Goal: Transaction & Acquisition: Purchase product/service

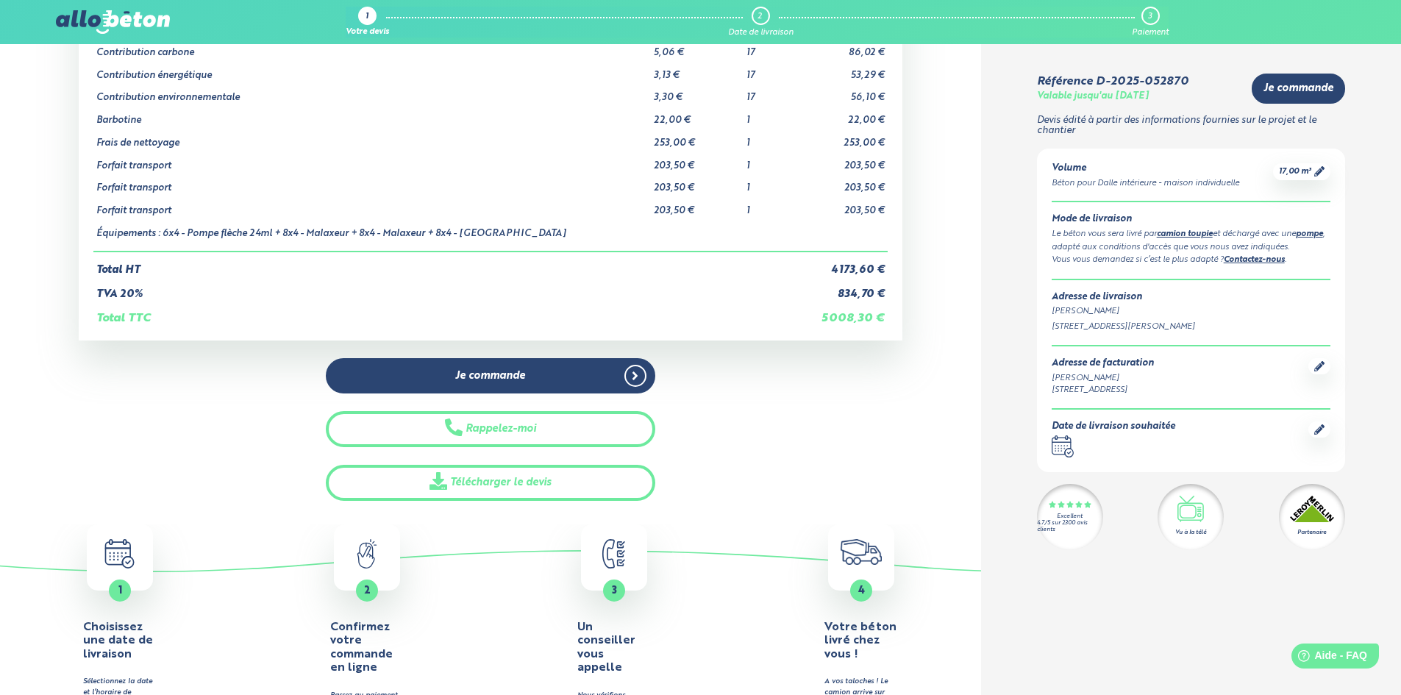
scroll to position [294, 0]
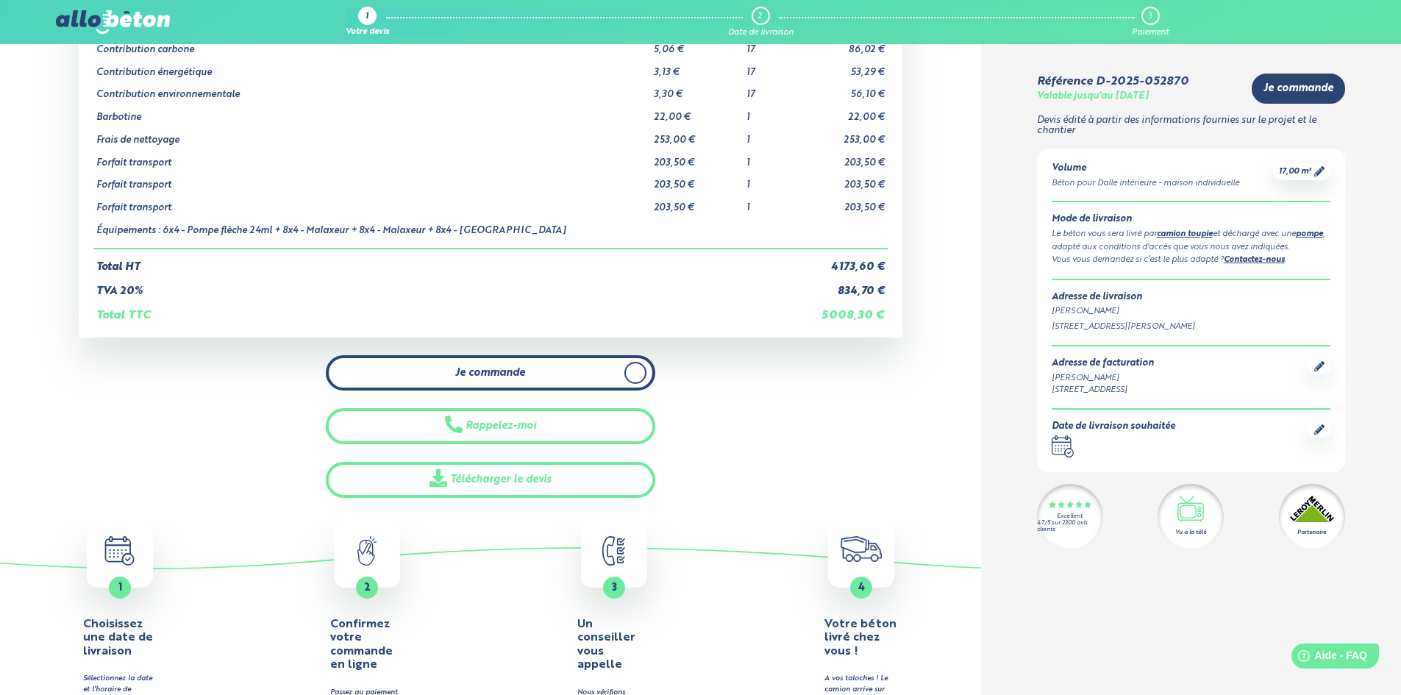
click at [503, 374] on span "Je commande" at bounding box center [490, 373] width 70 height 13
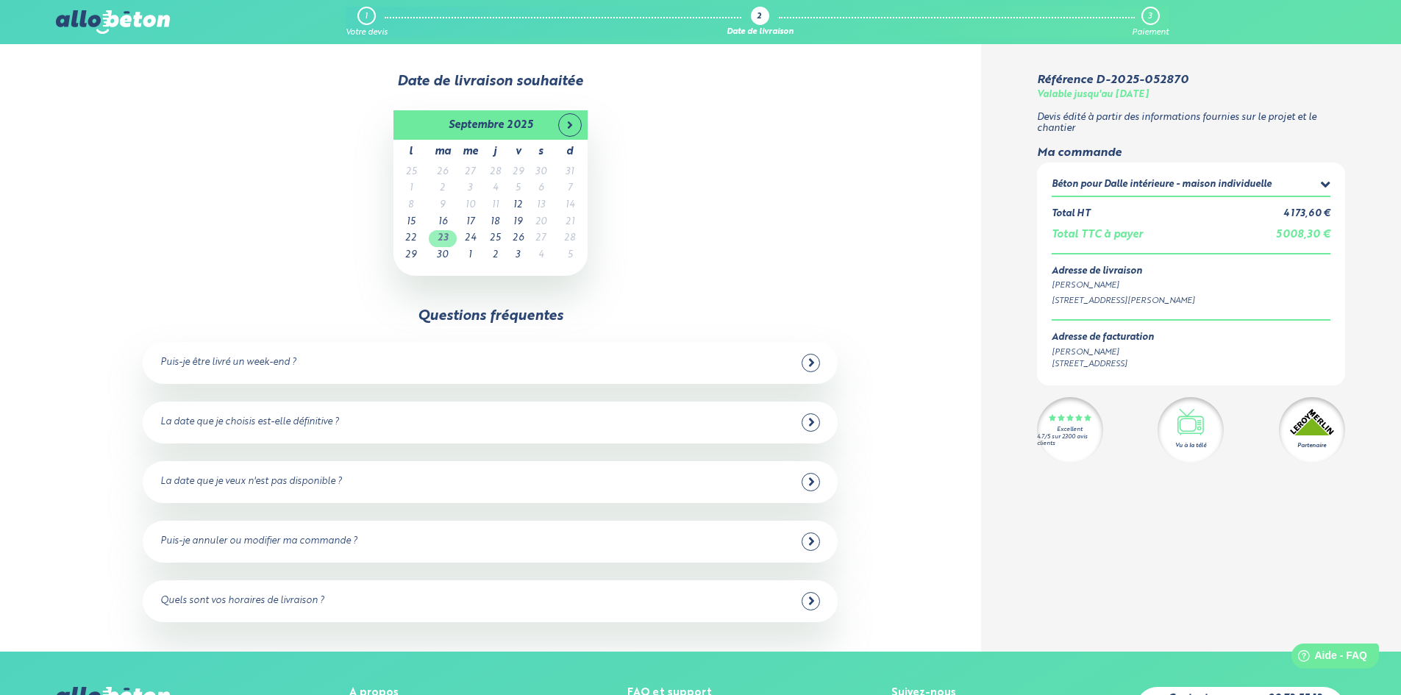
click at [448, 241] on td "23" at bounding box center [443, 238] width 28 height 17
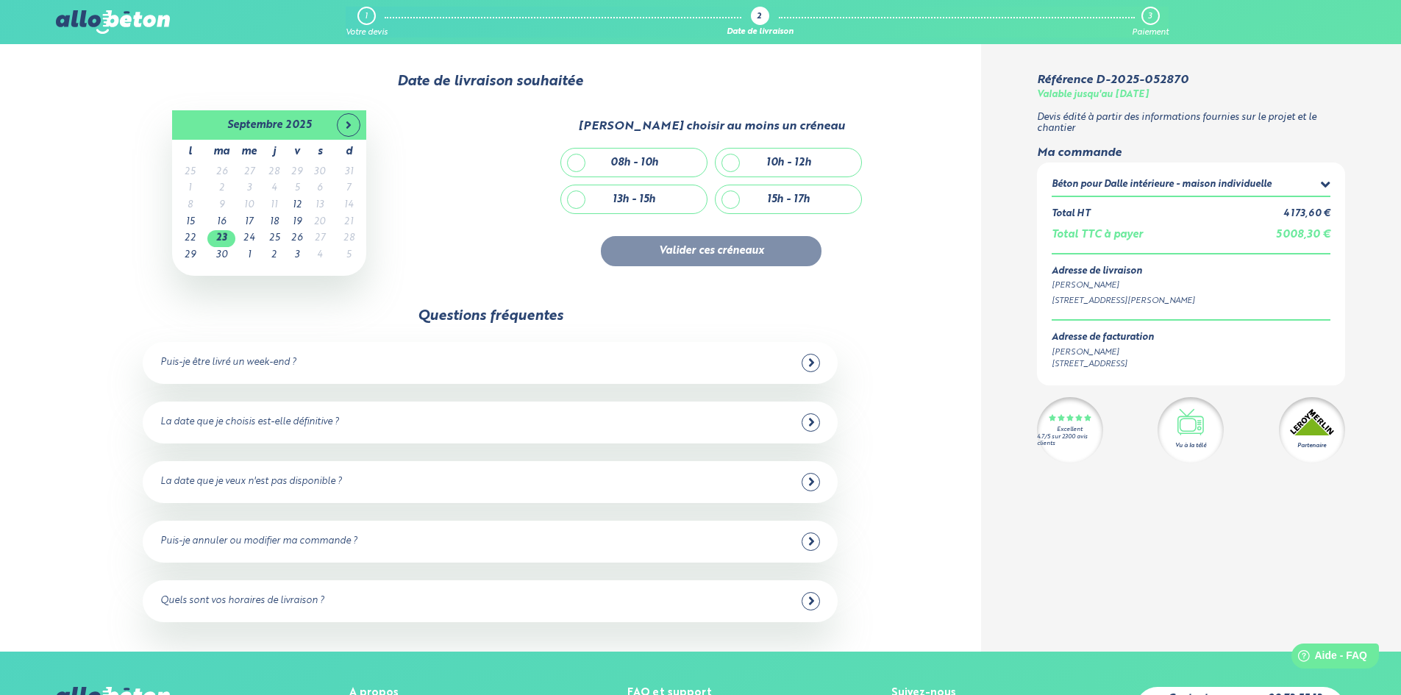
click at [567, 318] on div "Questions fréquentes Puis-je être livré un week-end ? Non malheureusement, nous…" at bounding box center [490, 465] width 695 height 314
click at [414, 321] on div "Questions fréquentes Puis-je être livré un week-end ? Non malheureusement, nous…" at bounding box center [490, 465] width 695 height 314
click at [731, 163] on div "10h - 12h" at bounding box center [789, 163] width 146 height 28
checkbox input "true"
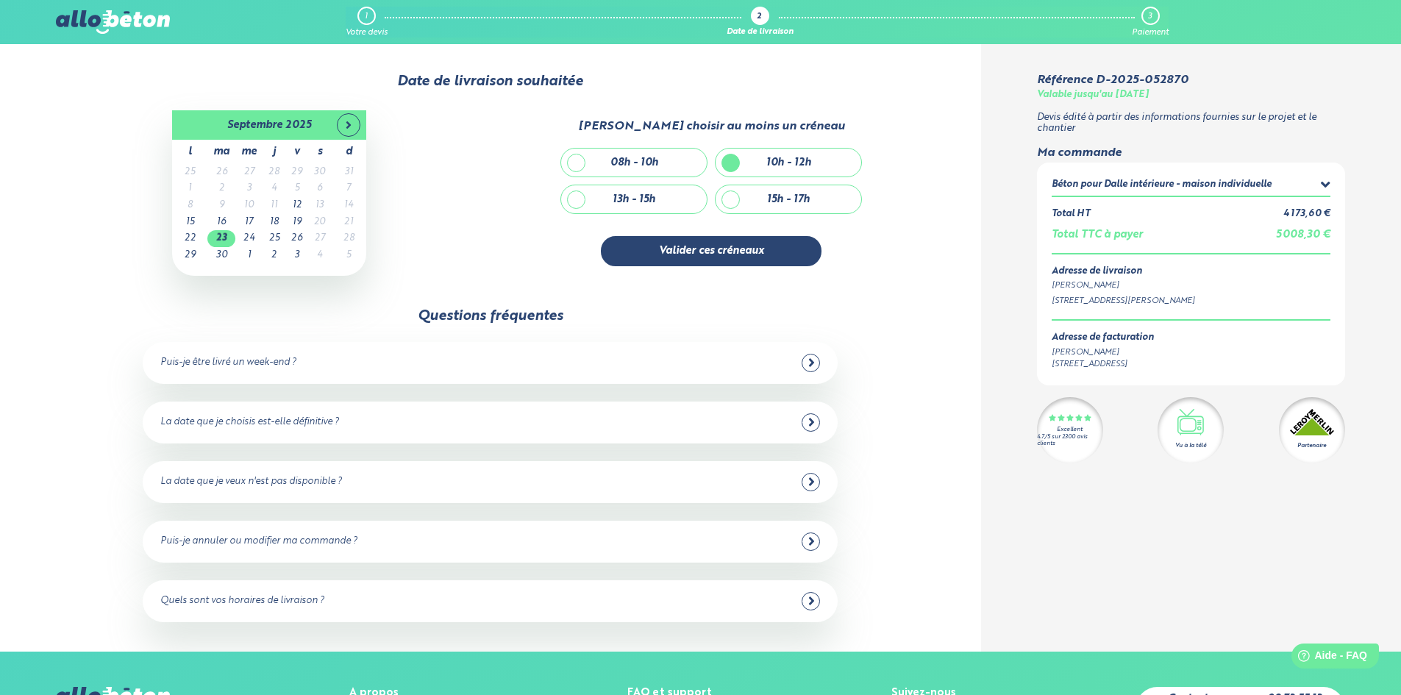
drag, startPoint x: 727, startPoint y: 252, endPoint x: 560, endPoint y: 247, distance: 167.8
click at [551, 253] on div "Veuillez choisir au moins un créneau 08h - 10h 10h - 12h 13h - 15h 15h - 17h Va…" at bounding box center [711, 193] width 427 height 146
drag, startPoint x: 709, startPoint y: 249, endPoint x: 591, endPoint y: 269, distance: 119.3
click at [591, 269] on div "23/09/2025 septembre 2025 l ma me j v s d 25 26 27 28 29 30 31 1 2 3 4 5 6 7 8 …" at bounding box center [490, 192] width 869 height 171
click at [719, 252] on button "Valider ces créneaux" at bounding box center [711, 251] width 221 height 30
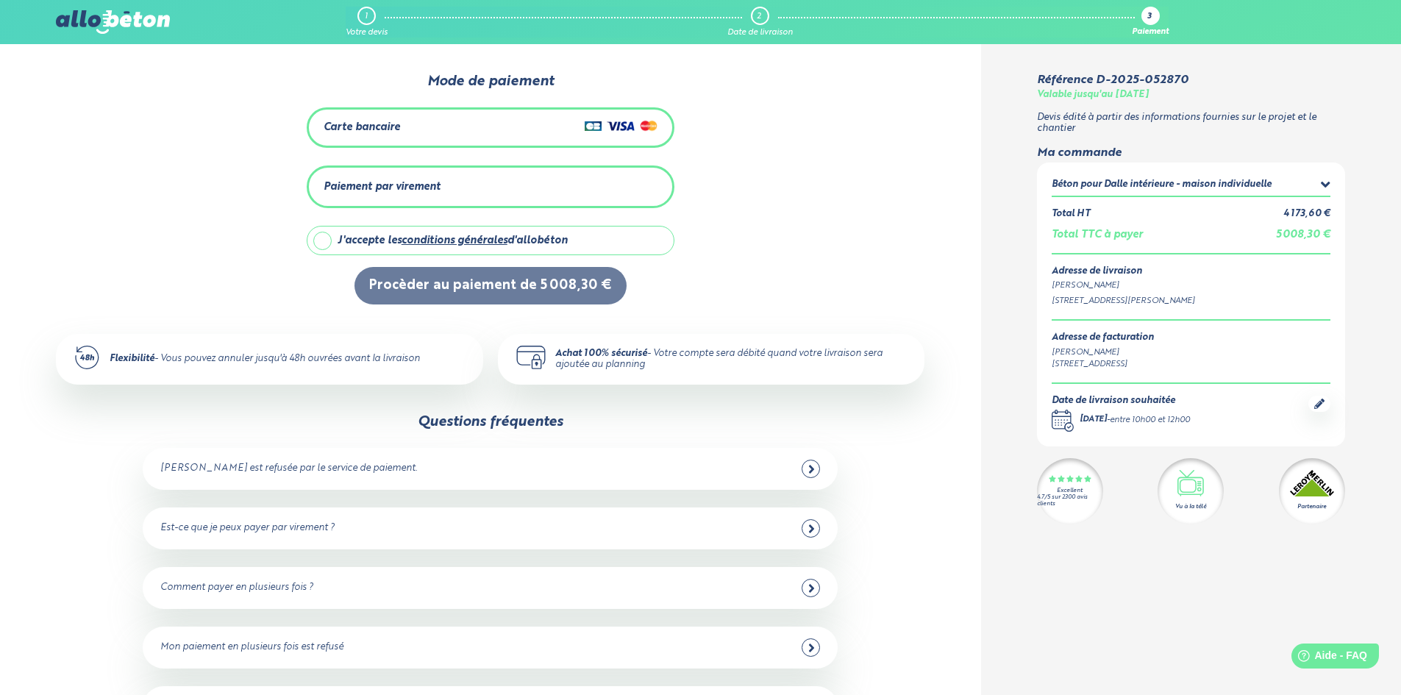
click at [402, 188] on div "Paiement par virement" at bounding box center [382, 187] width 117 height 13
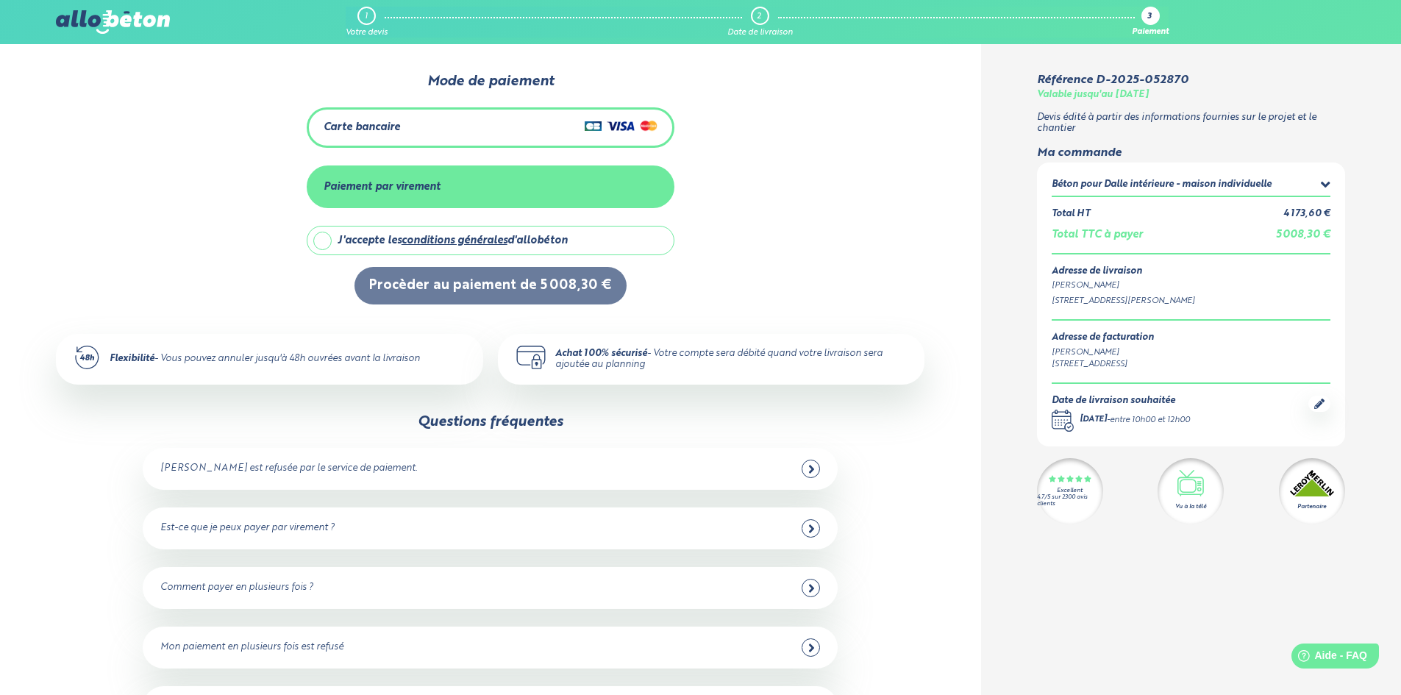
click at [400, 185] on div "Paiement par virement" at bounding box center [382, 187] width 117 height 13
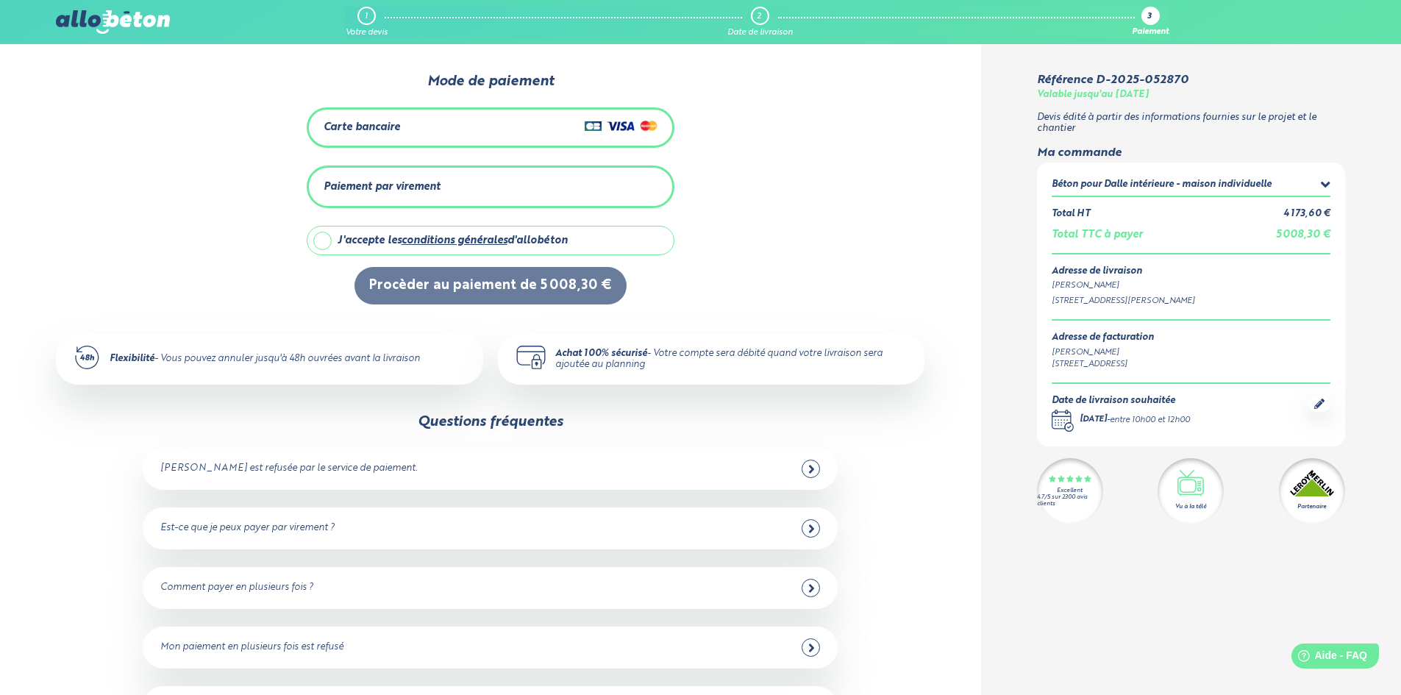
click at [399, 188] on div "Paiement par virement" at bounding box center [382, 187] width 117 height 13
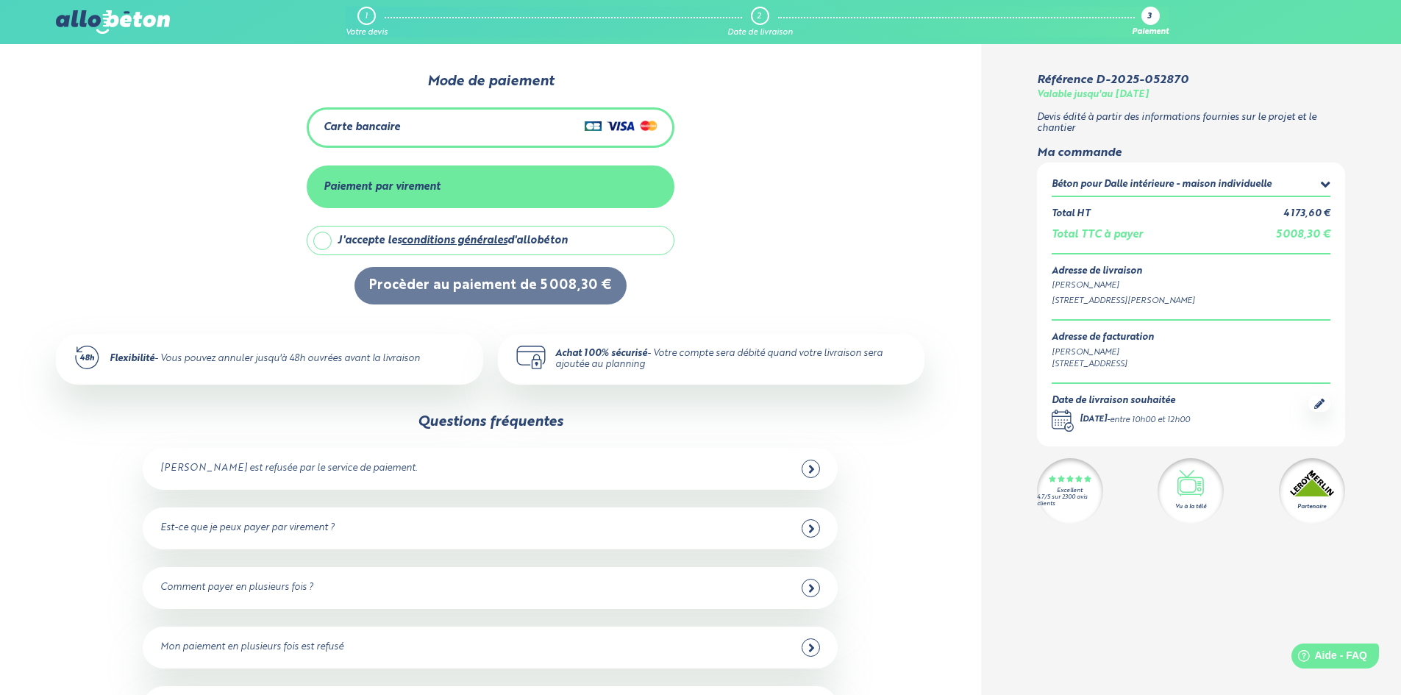
click at [321, 237] on label "J'accepte les conditions générales d'allobéton" at bounding box center [491, 240] width 368 height 29
click at [810, 528] on icon at bounding box center [811, 528] width 5 height 8
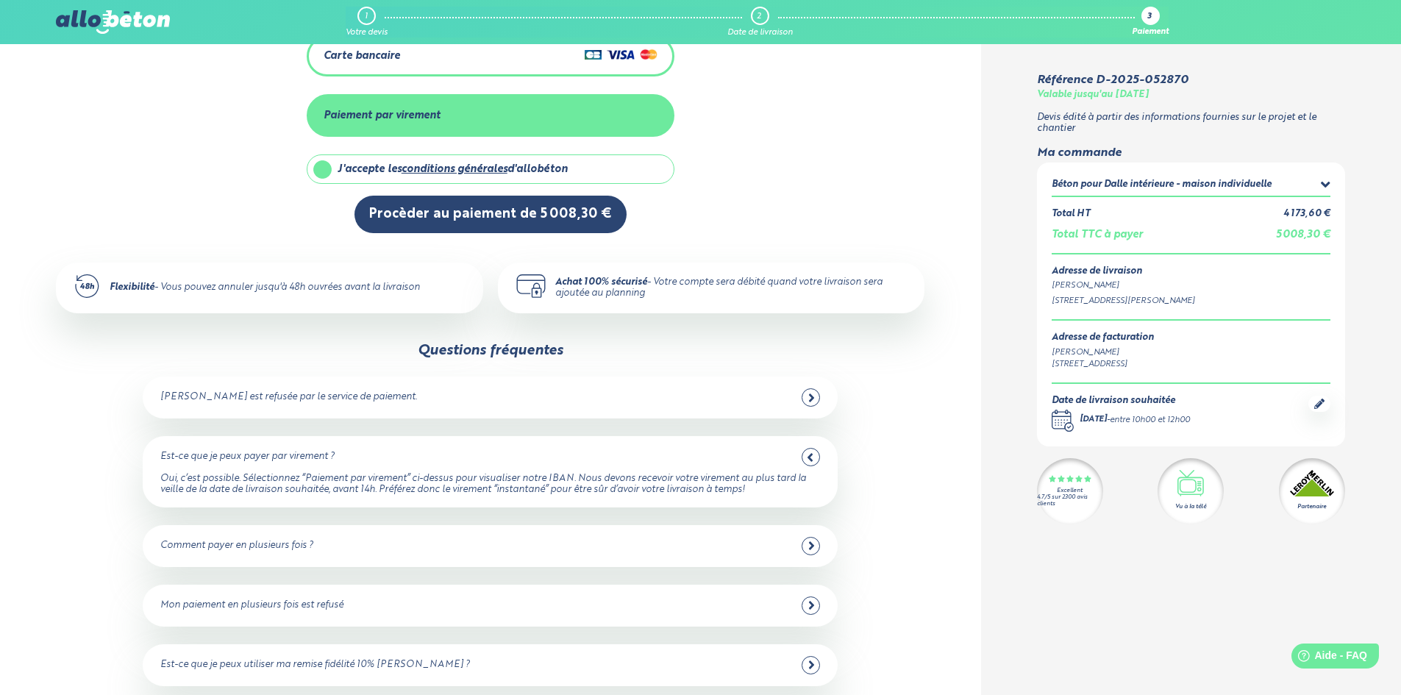
scroll to position [74, 0]
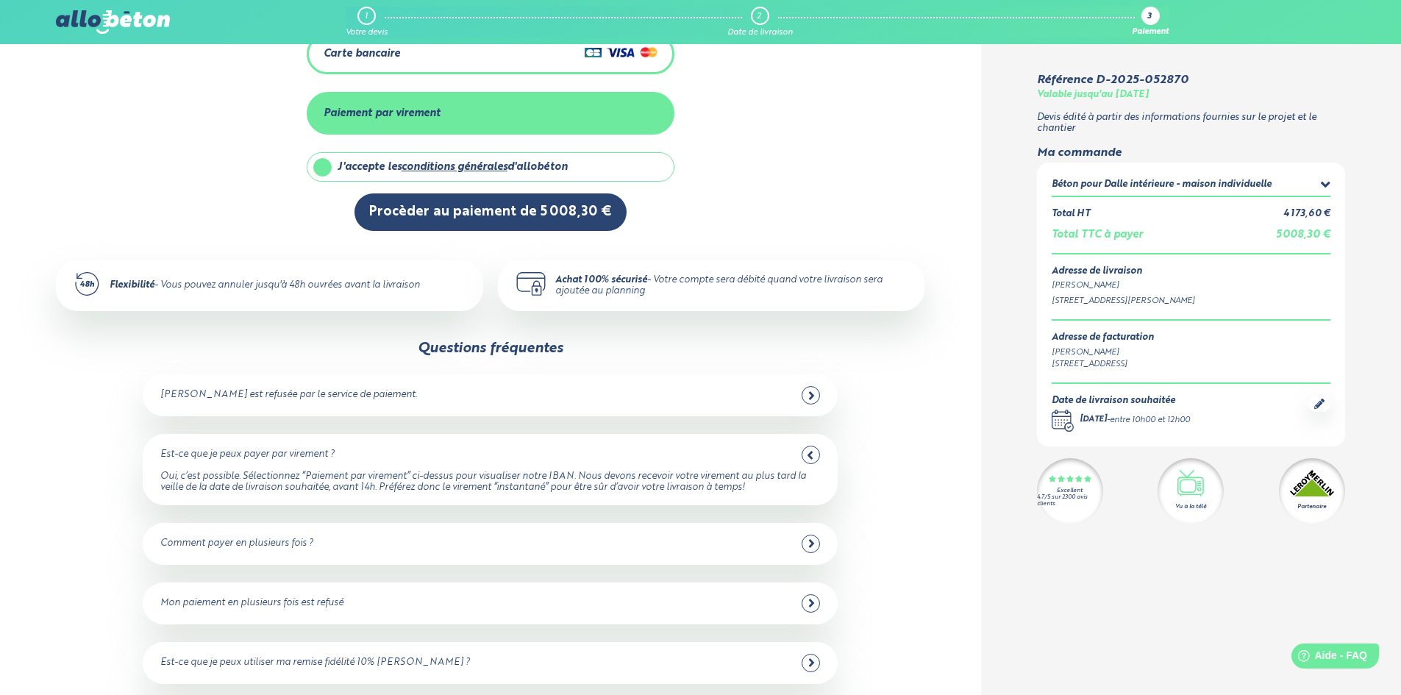
click at [815, 540] on icon at bounding box center [811, 543] width 7 height 13
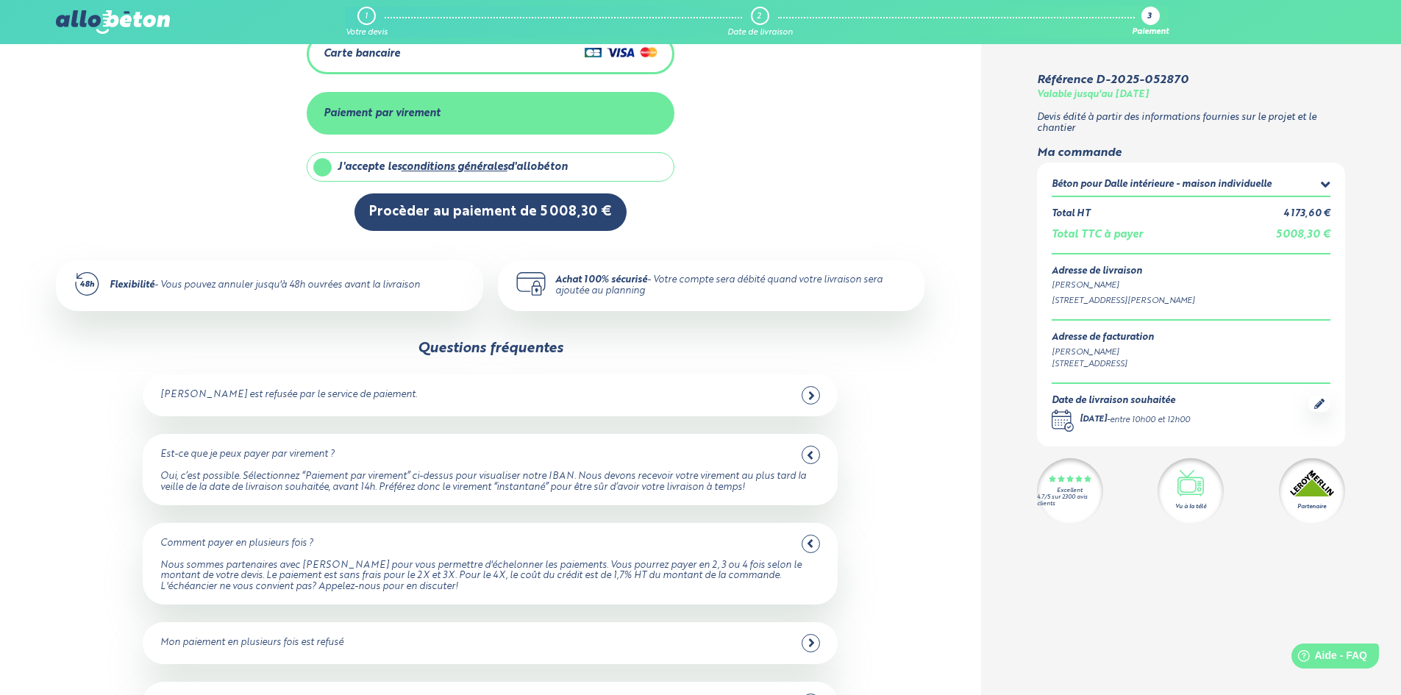
click at [811, 539] on icon at bounding box center [810, 543] width 5 height 8
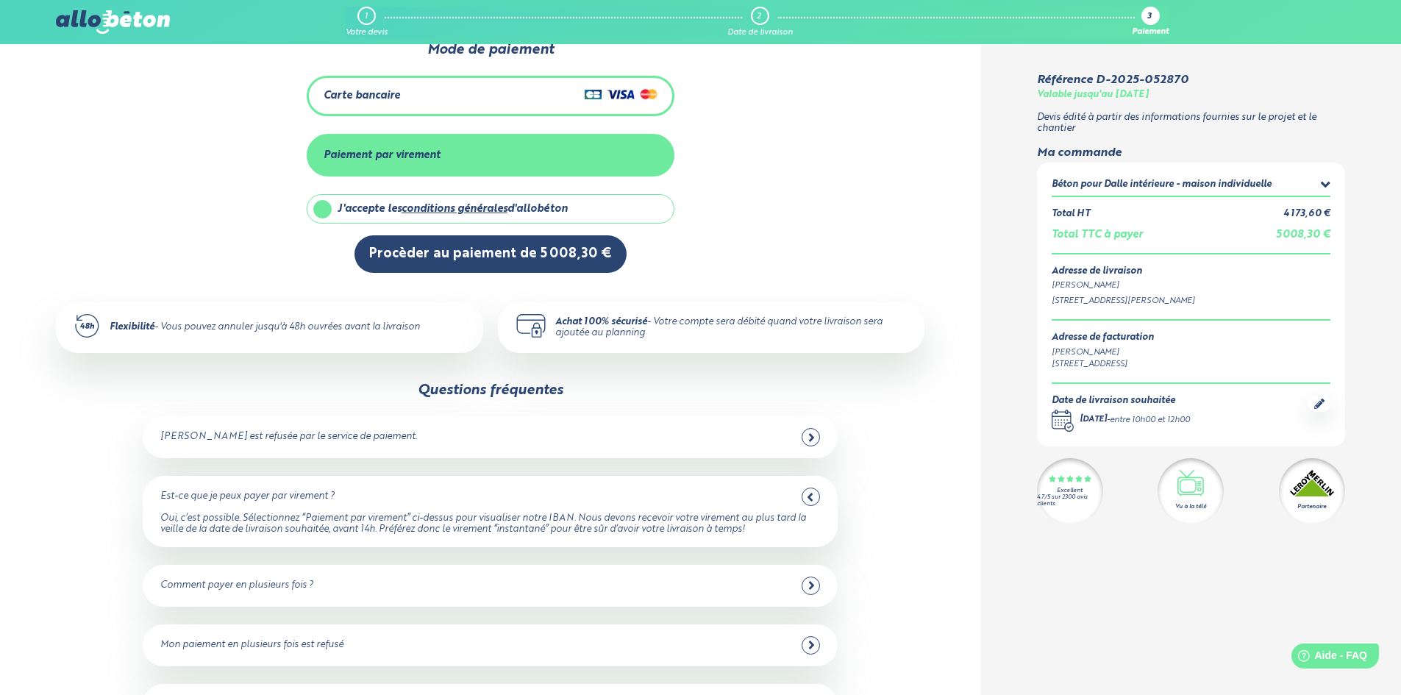
scroll to position [0, 0]
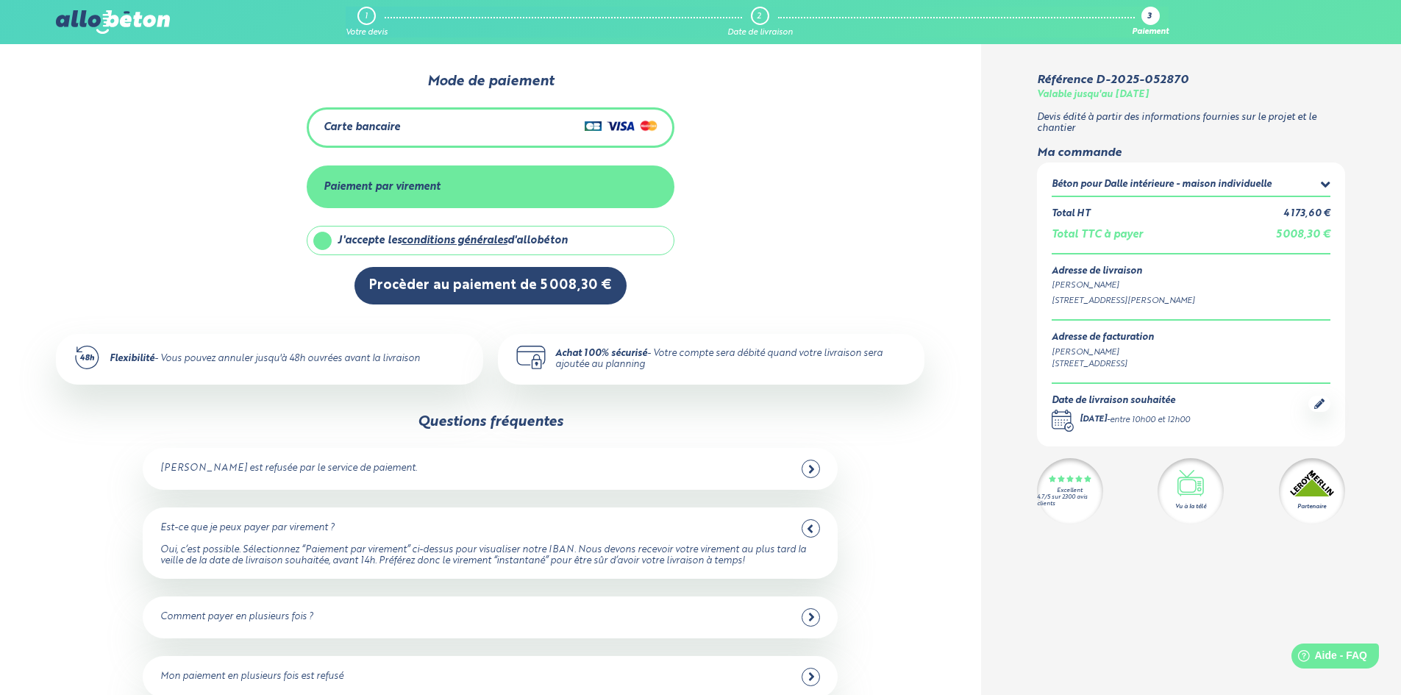
click at [352, 188] on div "Paiement par virement" at bounding box center [382, 187] width 117 height 13
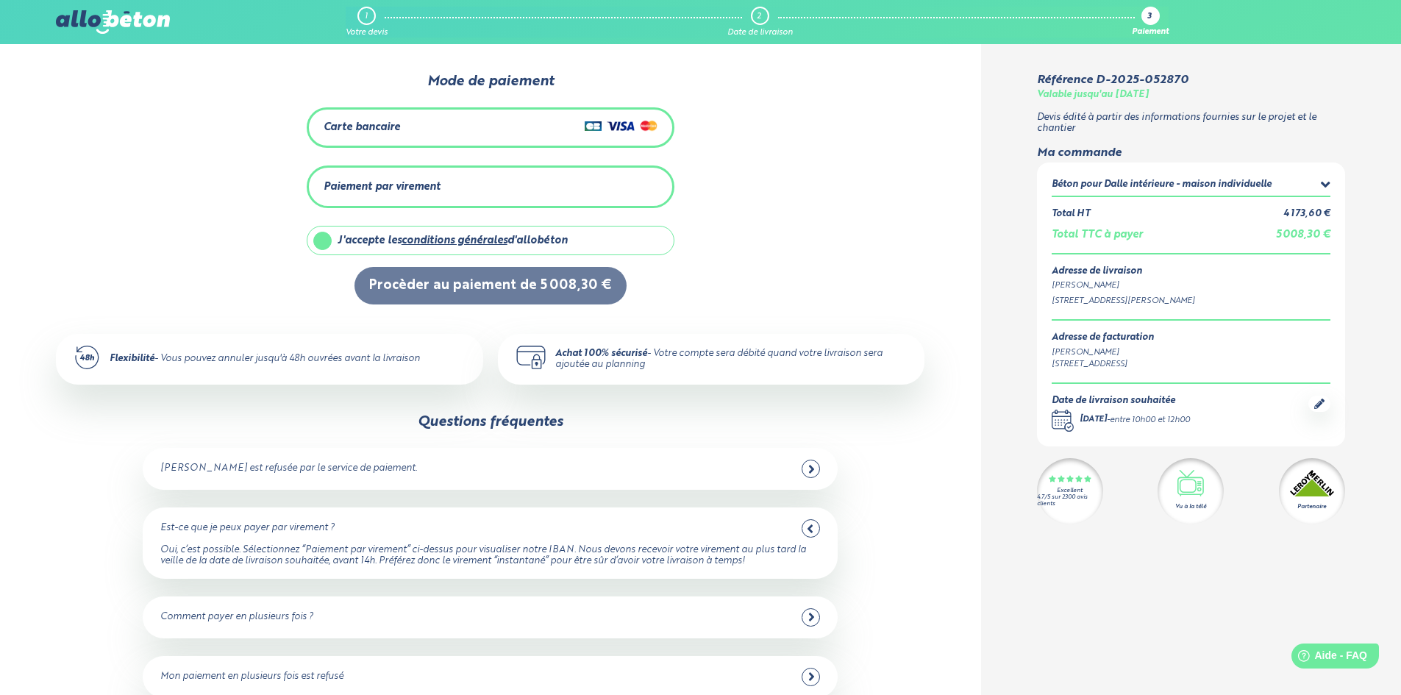
click at [373, 182] on div "Paiement par virement" at bounding box center [382, 187] width 117 height 13
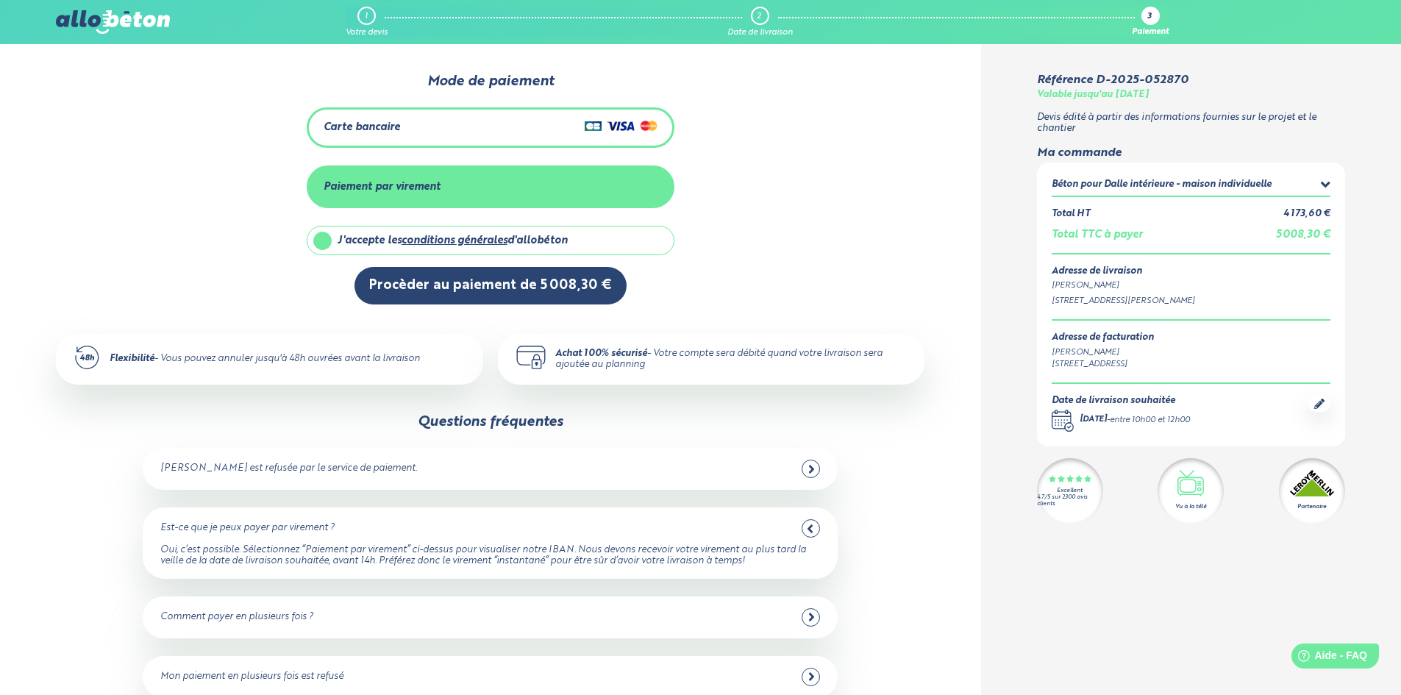
click at [468, 242] on link "conditions générales" at bounding box center [455, 240] width 106 height 10
click at [324, 238] on label "J'accepte les conditions générales d'allobéton" at bounding box center [491, 240] width 368 height 29
click at [327, 241] on label "J'accepte les conditions générales d'allobéton" at bounding box center [491, 240] width 368 height 29
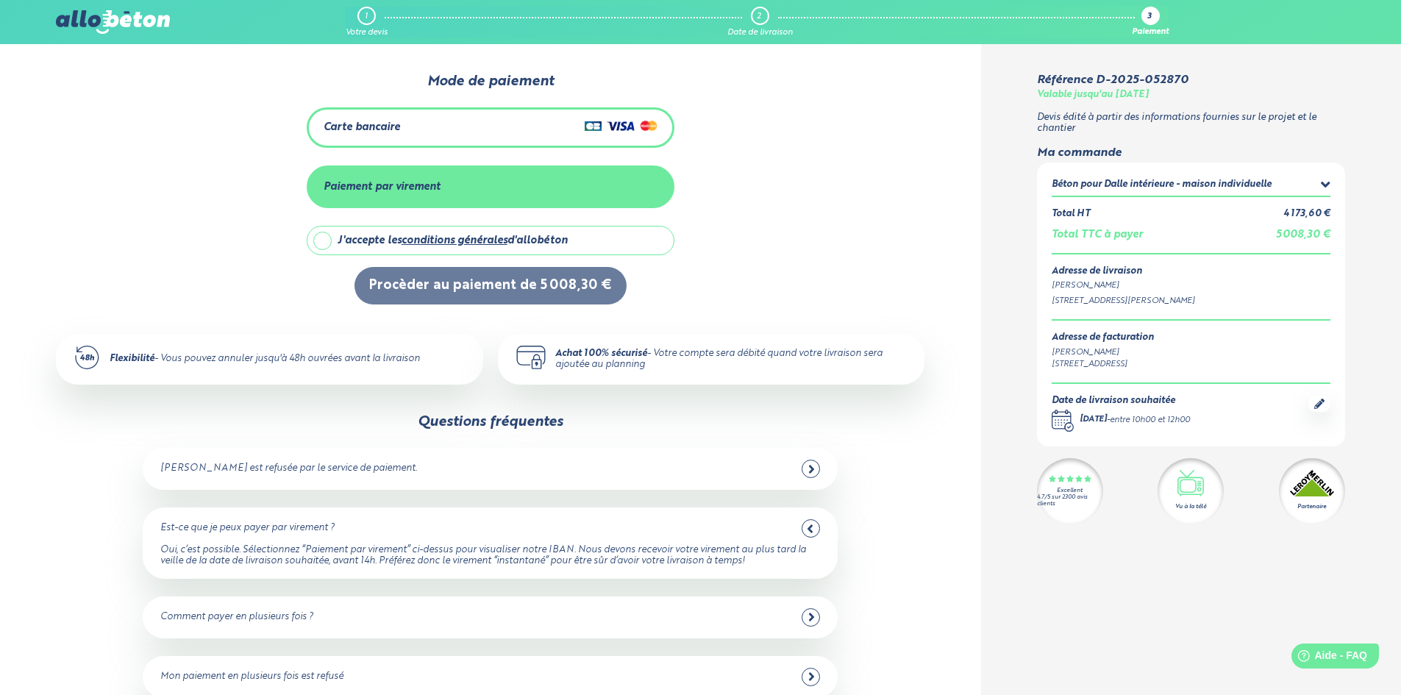
checkbox input "true"
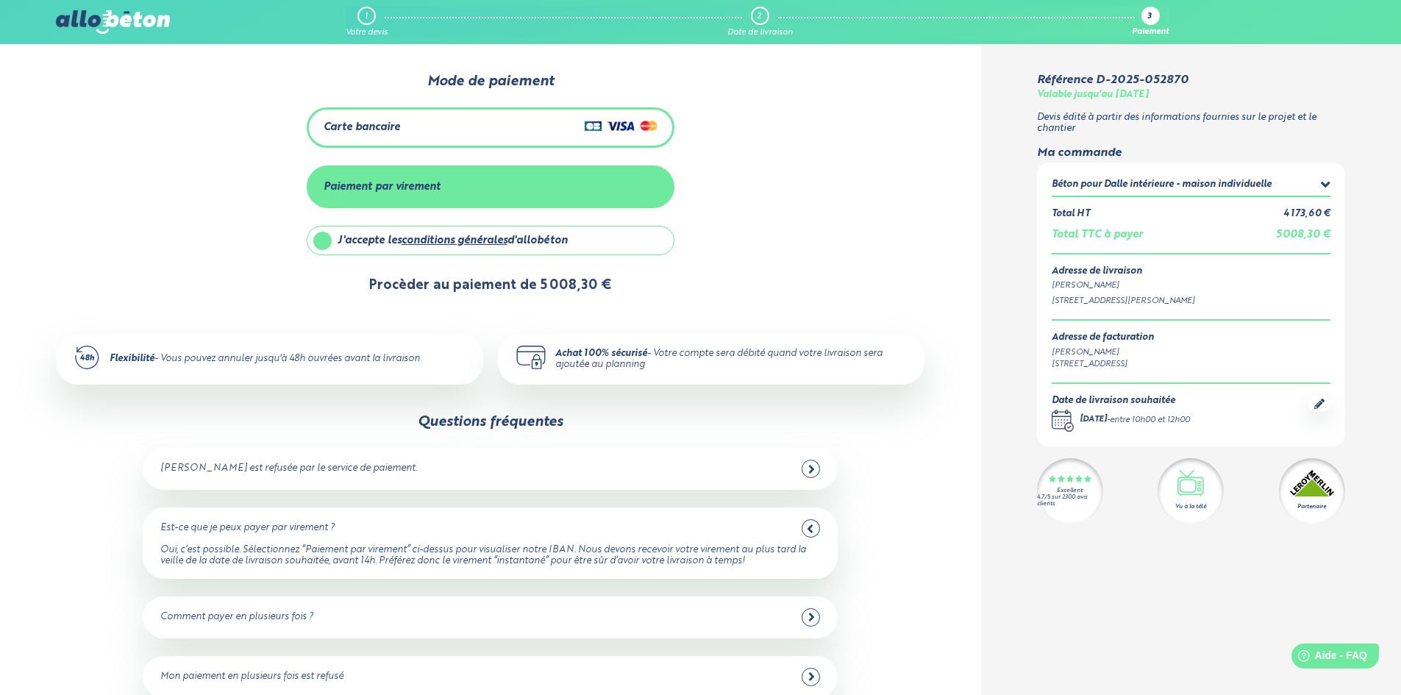
click at [452, 281] on button "Procèder au paiement de 5 008,30 €" at bounding box center [491, 286] width 272 height 38
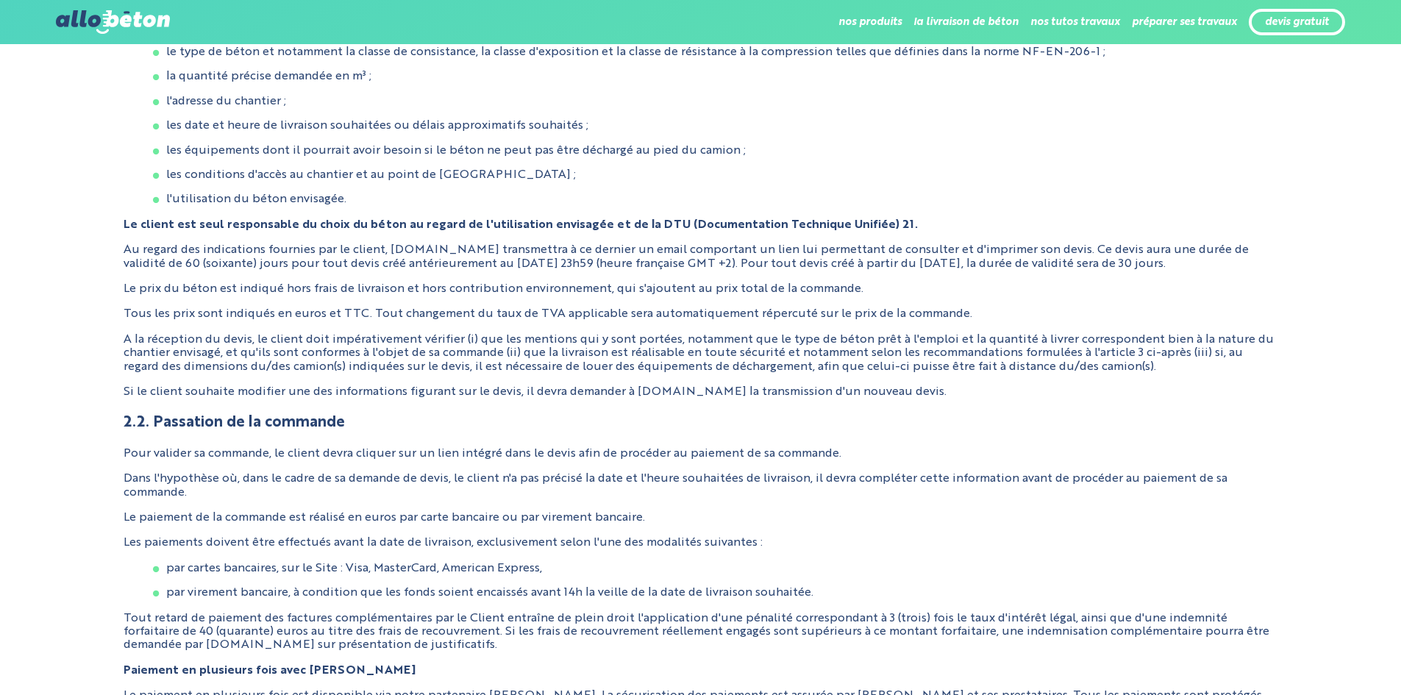
scroll to position [515, 0]
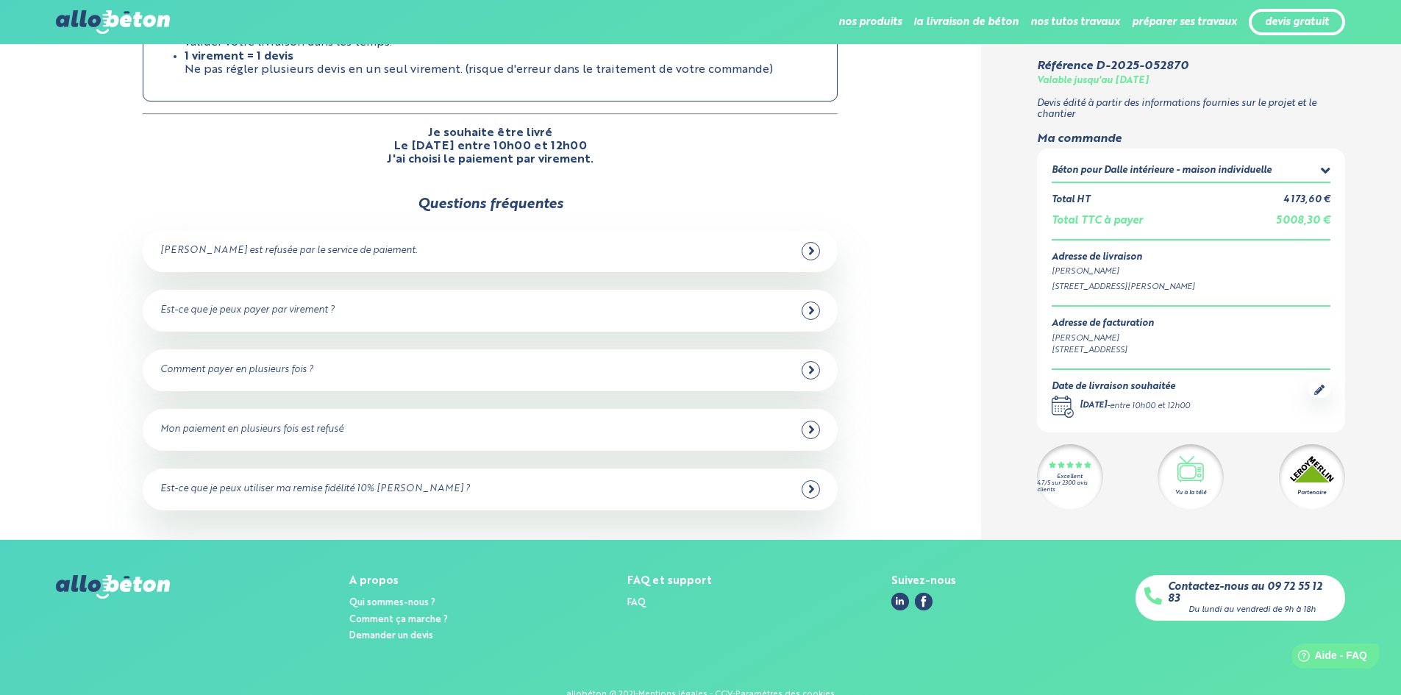
scroll to position [221, 0]
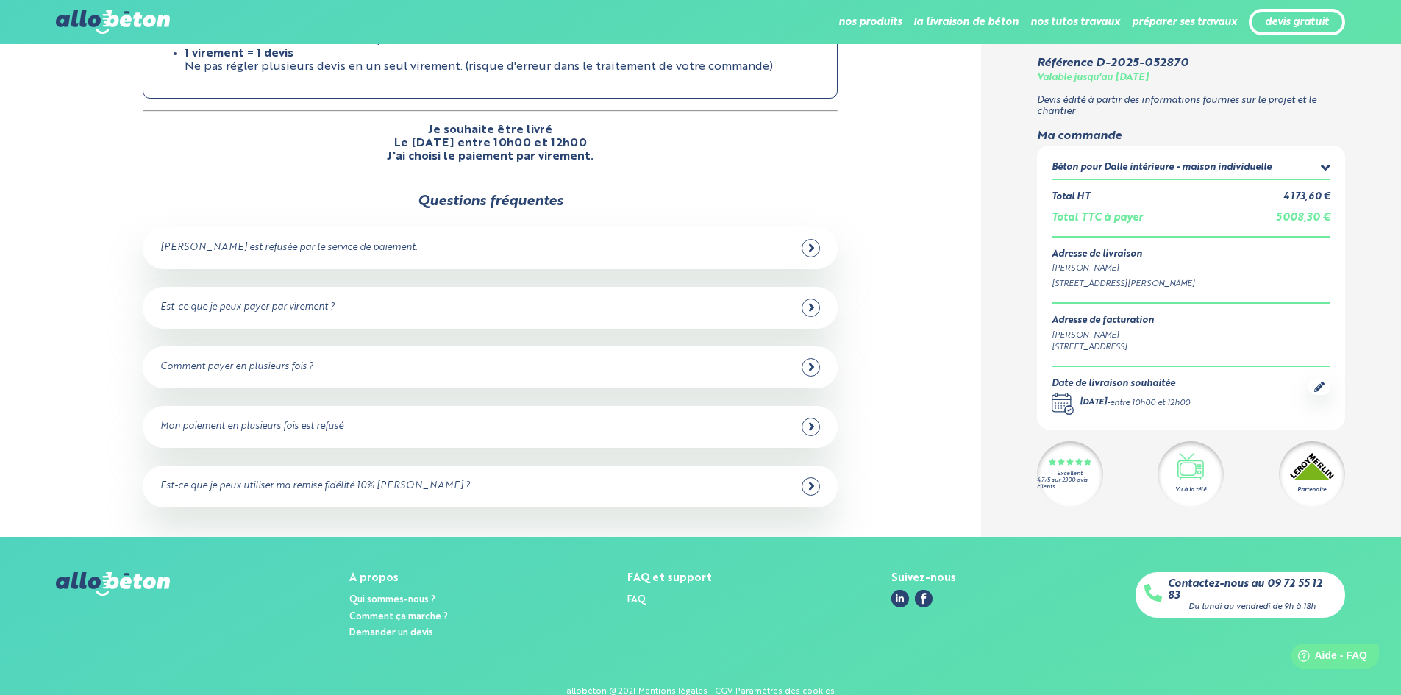
click at [808, 480] on icon at bounding box center [811, 486] width 7 height 13
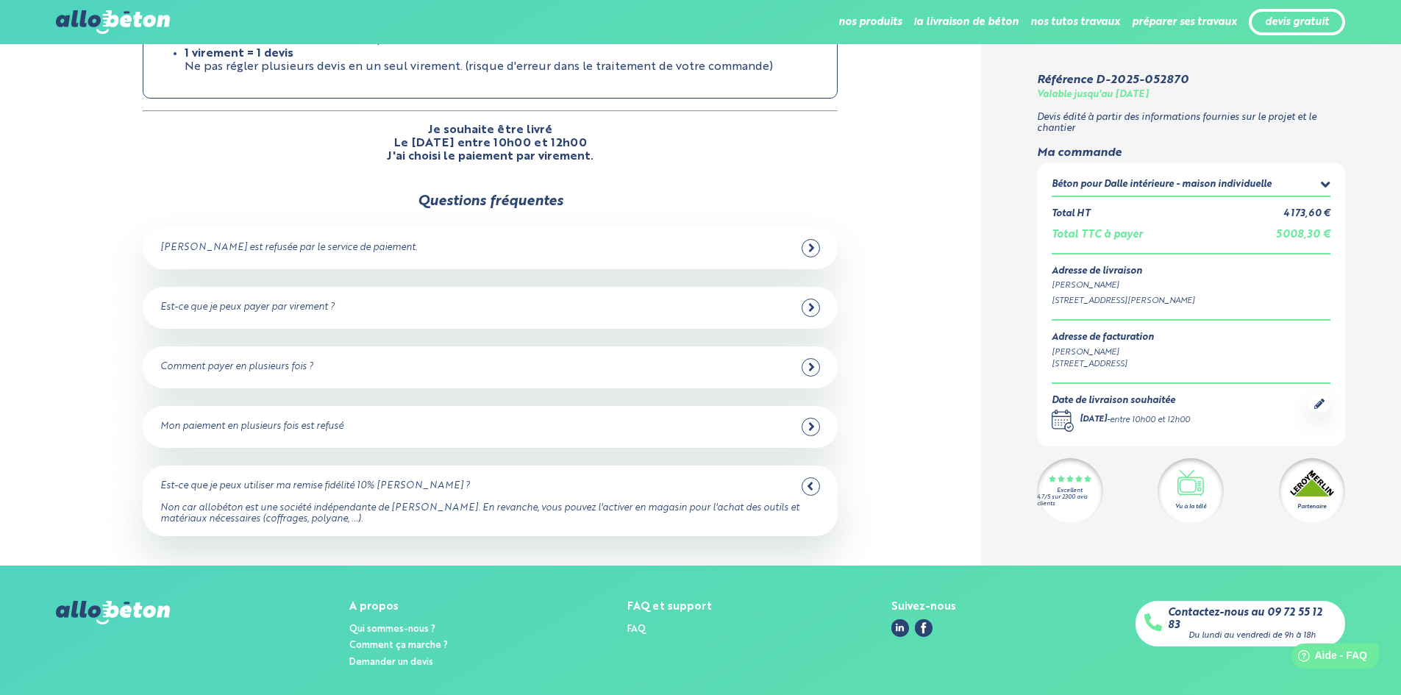
click at [810, 483] on icon at bounding box center [810, 487] width 5 height 8
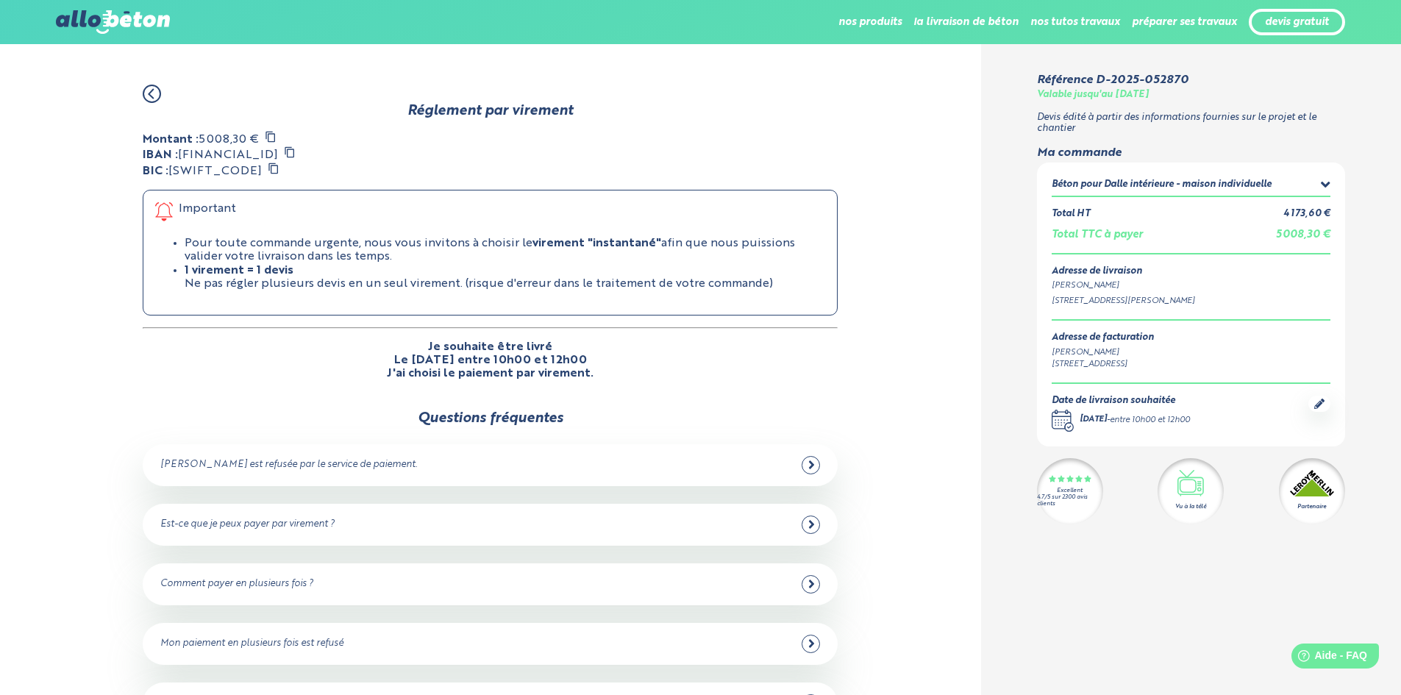
scroll to position [0, 0]
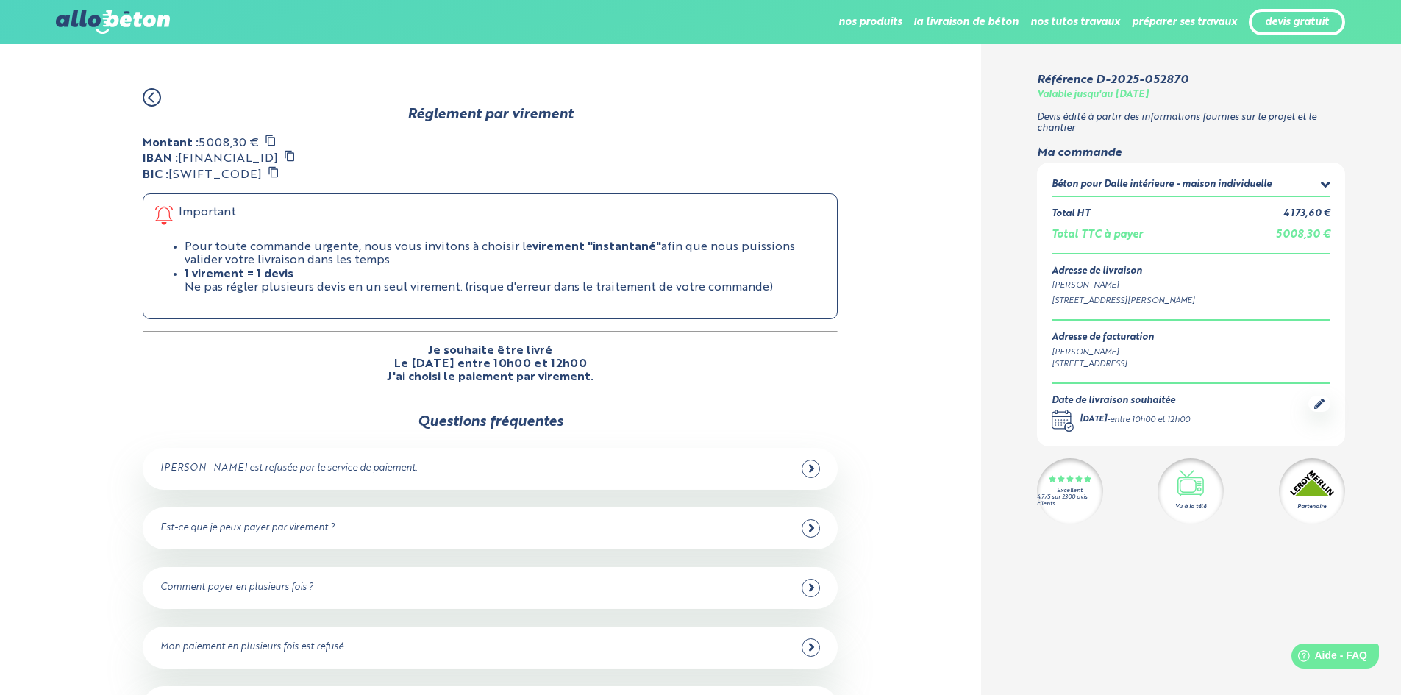
click at [485, 371] on p "J'ai choisi le paiement par virement." at bounding box center [490, 377] width 207 height 13
click at [494, 383] on div "Réglement par virement Montant : 5 008,30 € IBAN : FR76 1737 8000 0100 0003 129…" at bounding box center [490, 400] width 981 height 713
click at [110, 338] on div "Réglement par virement Montant : 5 008,30 € IBAN : FR76 1737 8000 0100 0003 129…" at bounding box center [490, 229] width 869 height 311
click at [394, 54] on div "Réglement par virement Montant : 5 008,30 € IBAN : FR76 1737 8000 0100 0003 129…" at bounding box center [490, 400] width 981 height 713
click at [487, 75] on link at bounding box center [490, 90] width 695 height 33
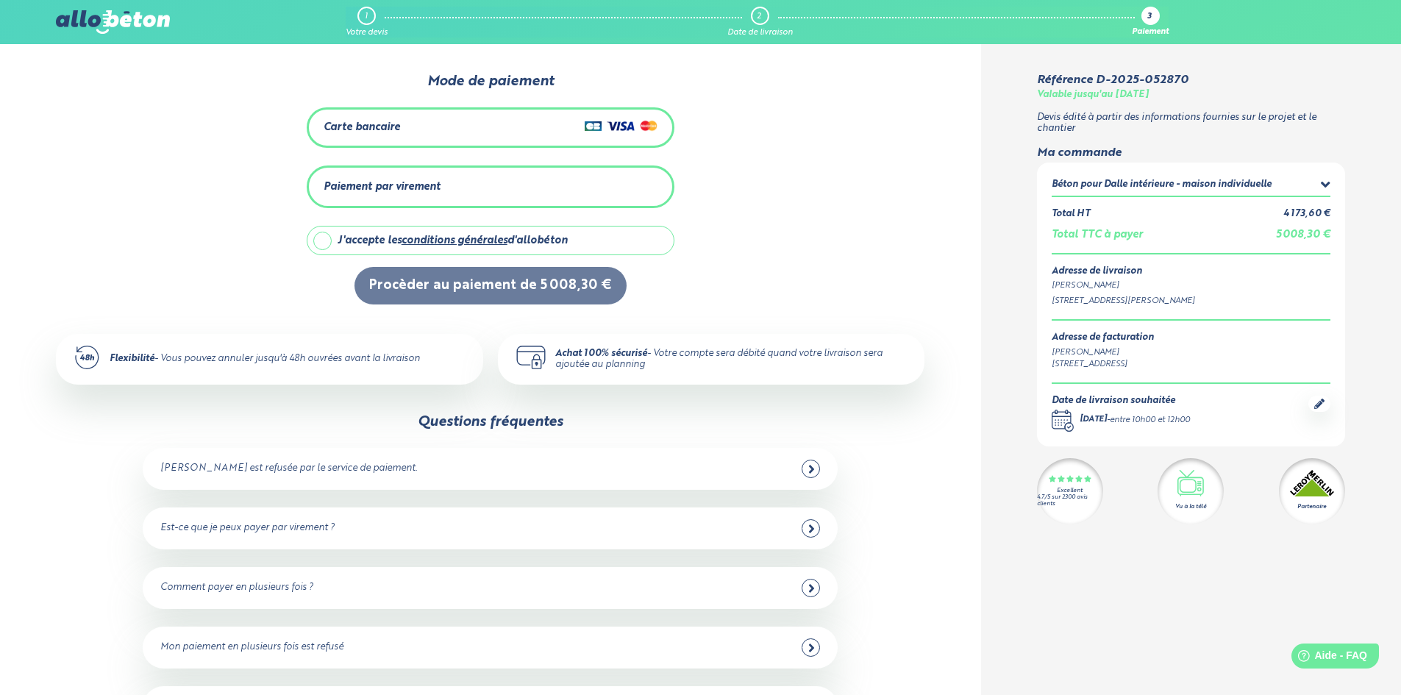
click at [452, 187] on div "Paiement par virement" at bounding box center [491, 187] width 334 height 24
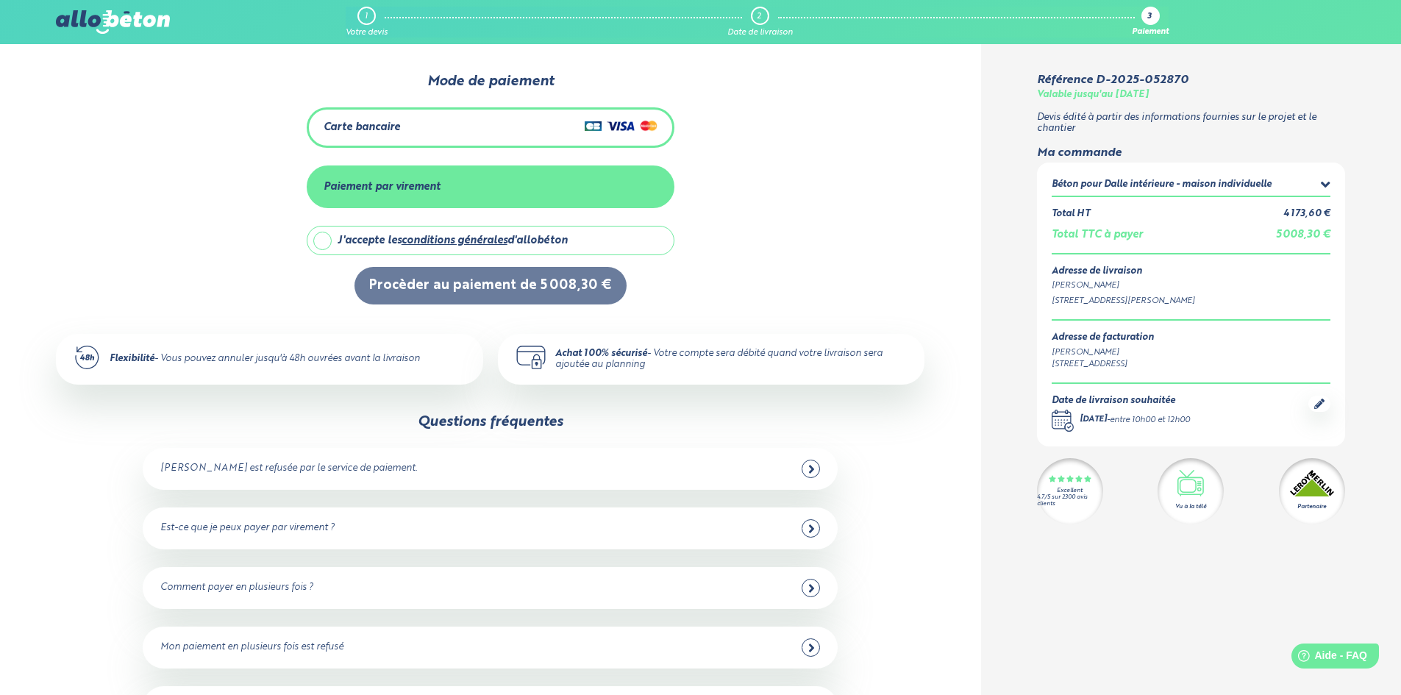
click at [452, 177] on div "Paiement par virement" at bounding box center [491, 187] width 334 height 24
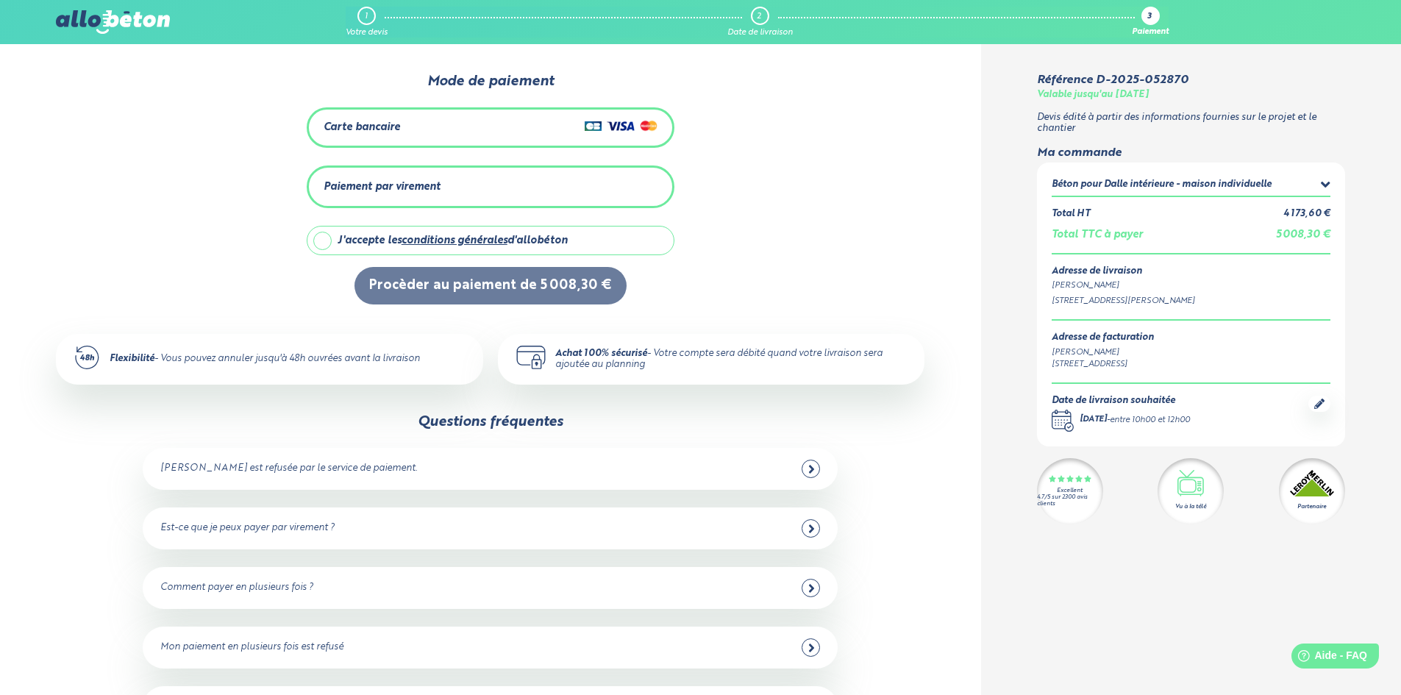
click at [315, 239] on label "J'accepte les conditions générales d'allobéton" at bounding box center [491, 240] width 368 height 29
checkbox input "true"
click at [423, 200] on div "Paiement par virement" at bounding box center [491, 186] width 368 height 43
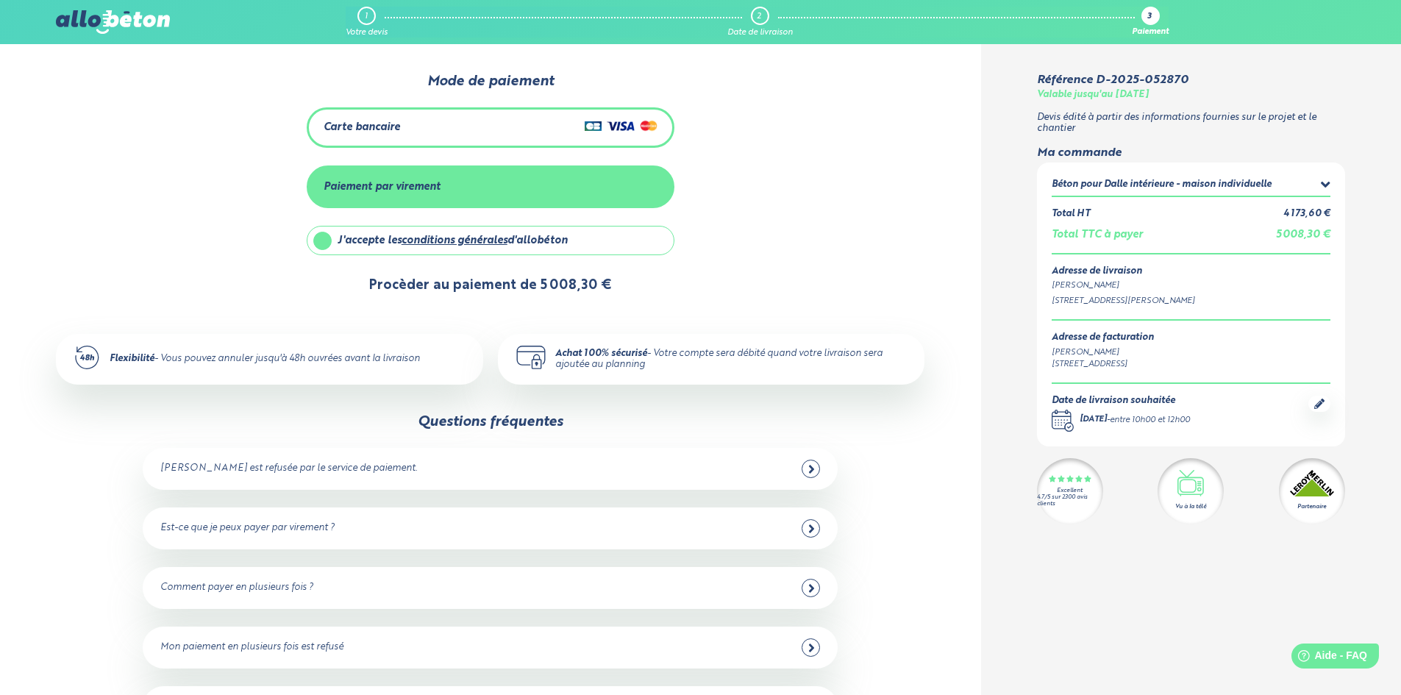
click at [505, 288] on button "Procèder au paiement de 5 008,30 €" at bounding box center [491, 286] width 272 height 38
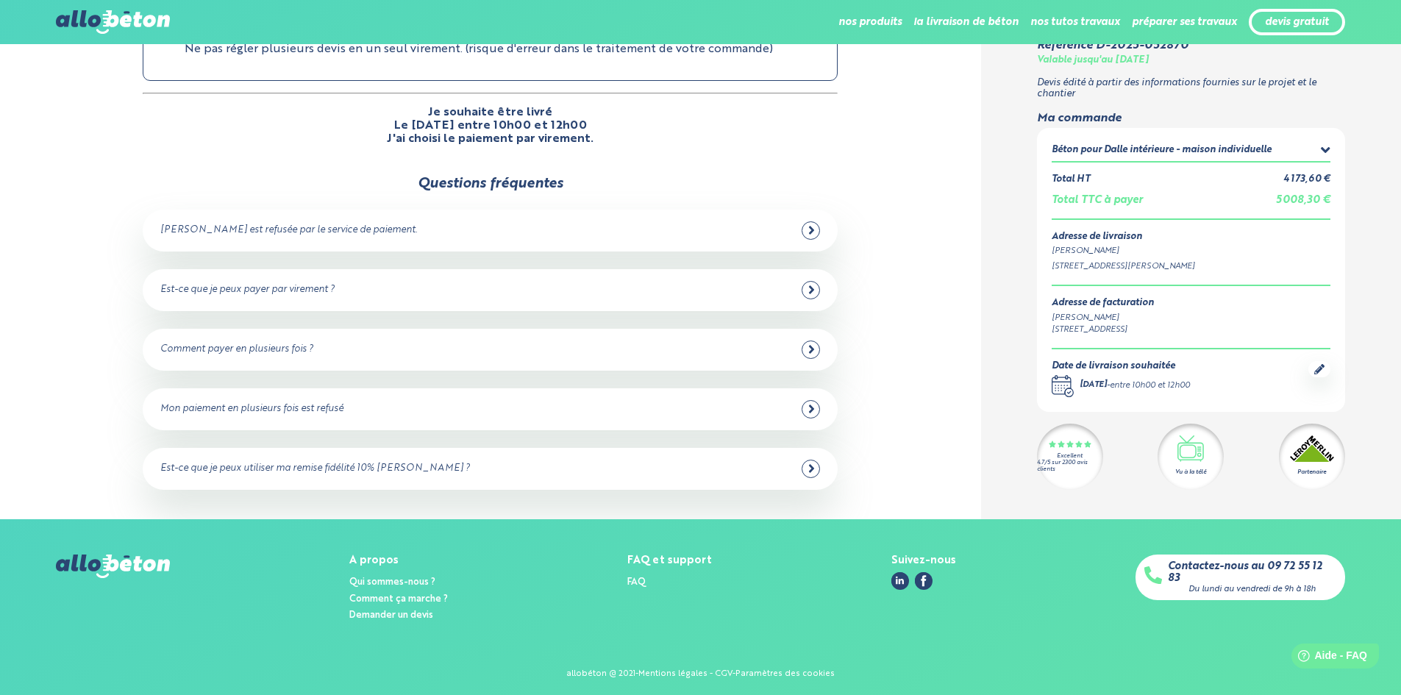
scroll to position [239, 0]
